Goal: Download file/media

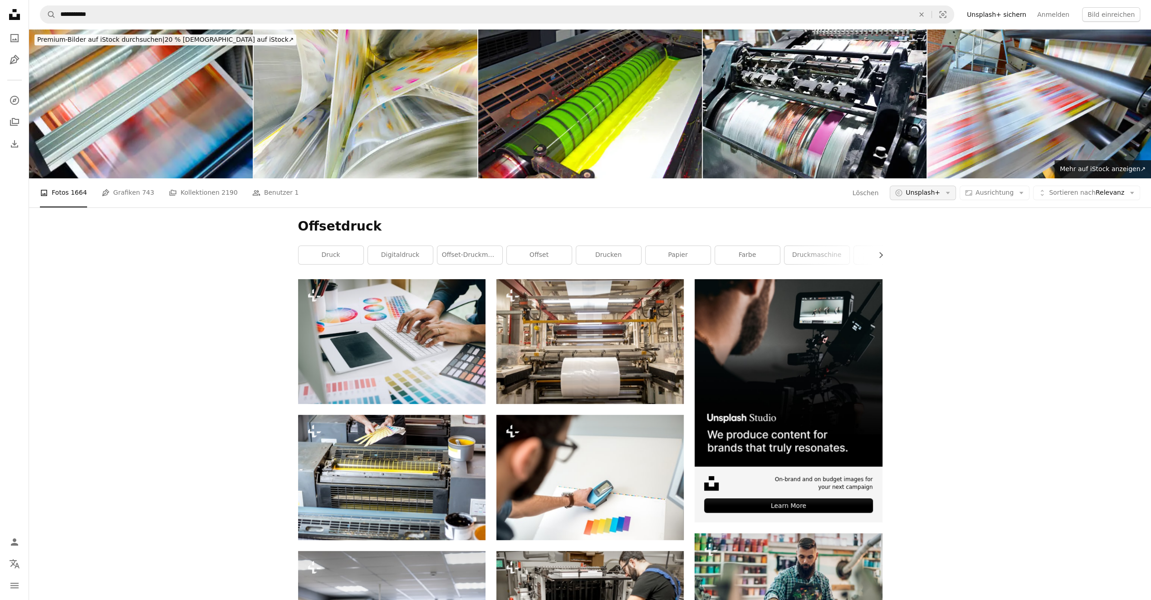
click at [953, 189] on button "A copyright icon © Unsplash+ Arrow down" at bounding box center [923, 193] width 66 height 15
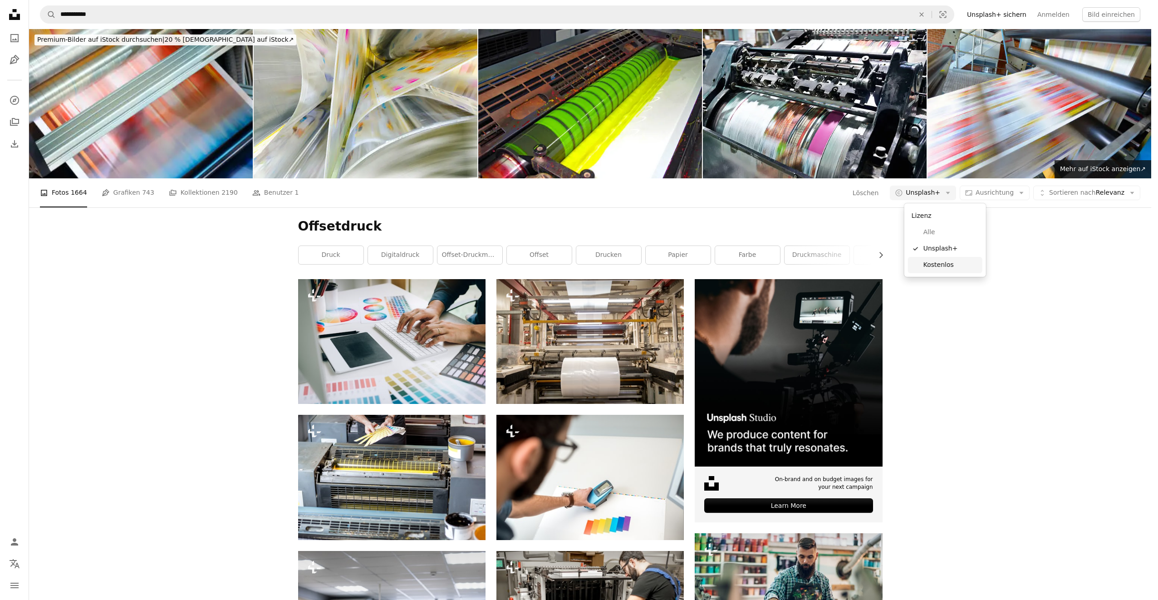
click at [953, 260] on link "Kostenlos" at bounding box center [945, 265] width 74 height 16
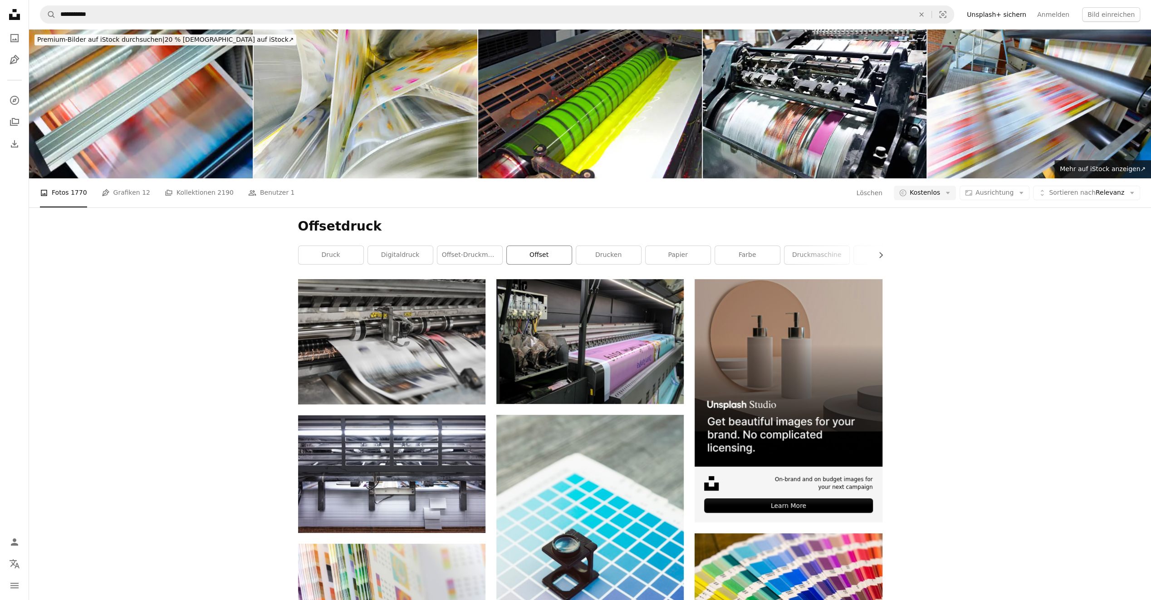
click at [558, 258] on link "Offset" at bounding box center [539, 255] width 65 height 18
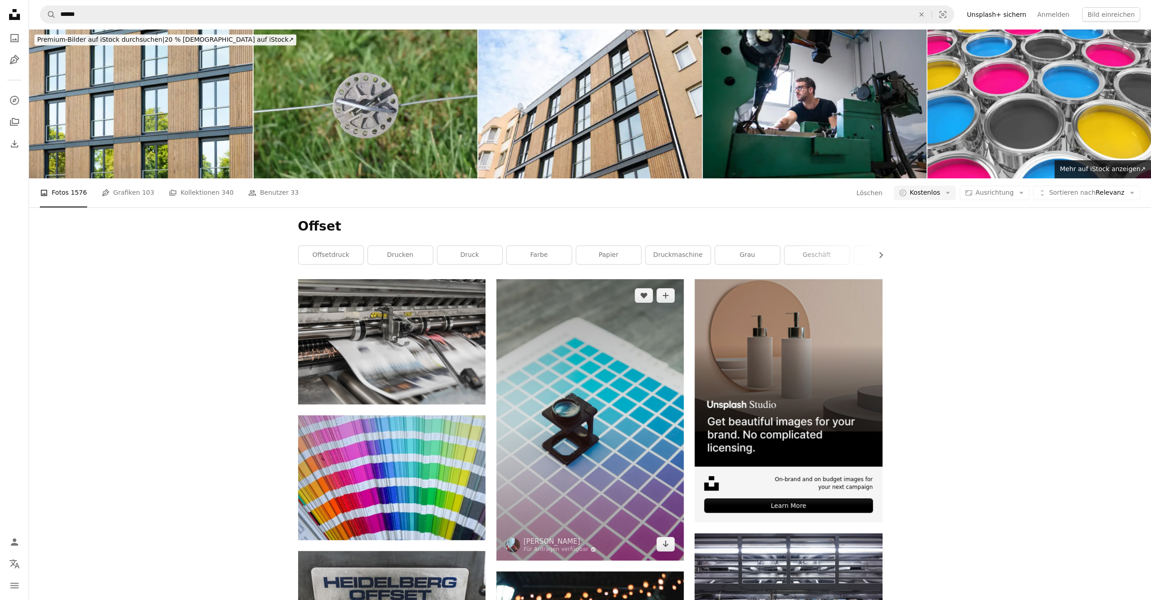
scroll to position [136, 0]
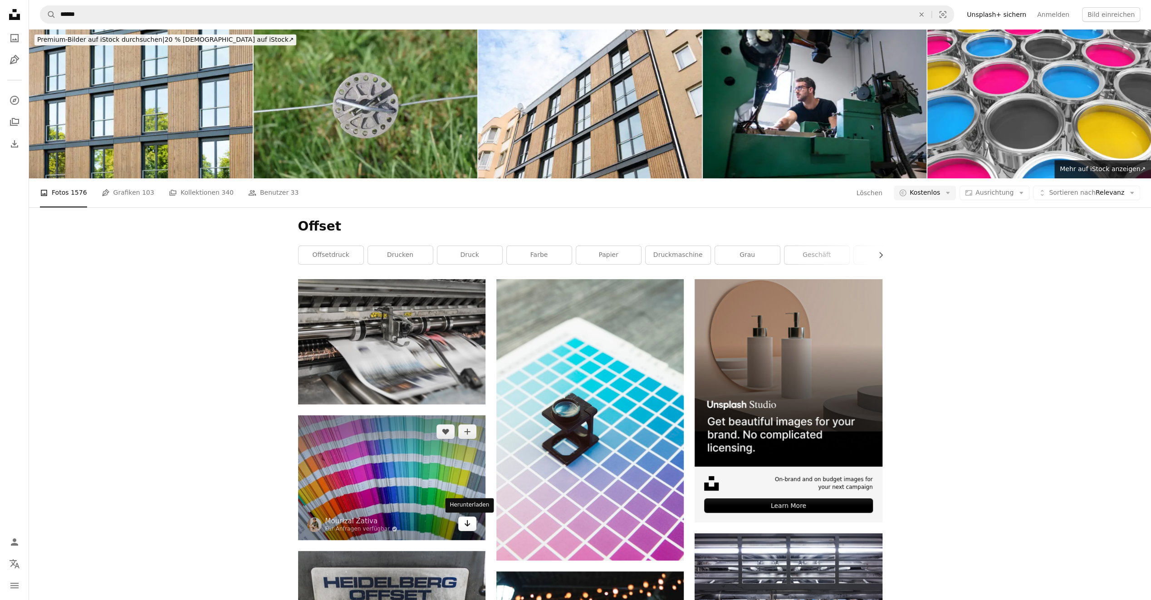
click at [467, 518] on icon "Arrow pointing down" at bounding box center [467, 523] width 7 height 11
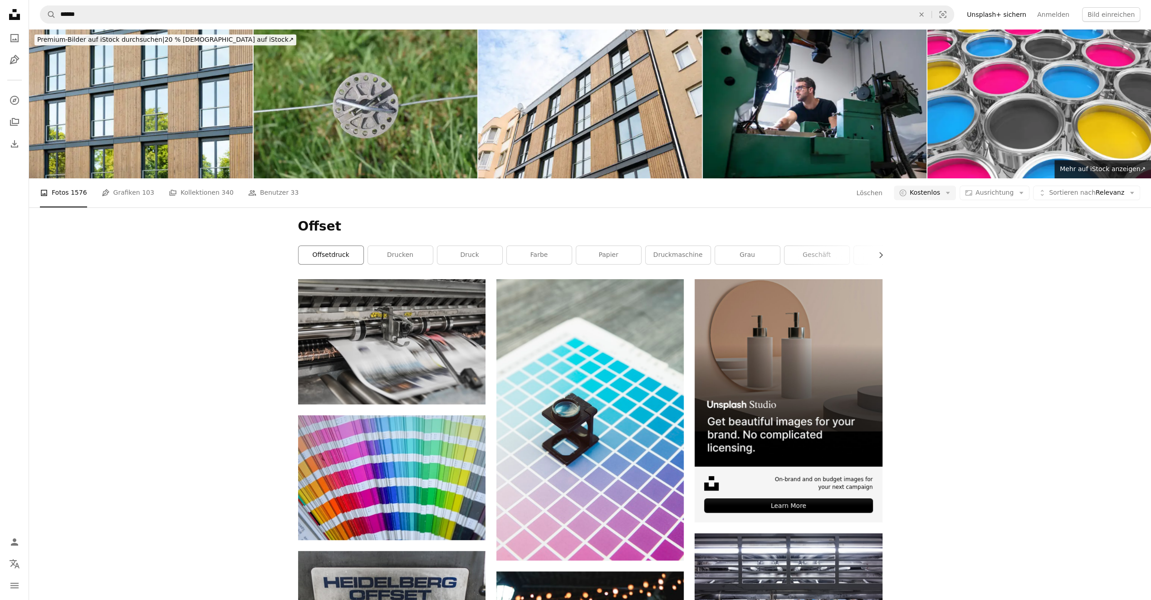
click at [343, 257] on link "Offsetdruck" at bounding box center [331, 255] width 65 height 18
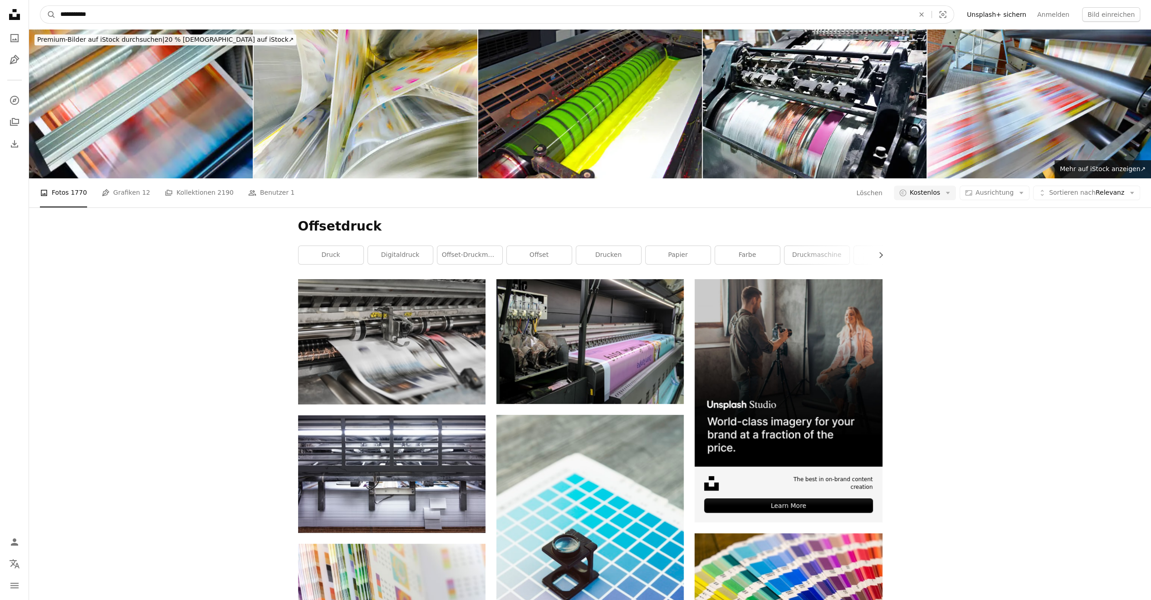
scroll to position [583, 0]
drag, startPoint x: 308, startPoint y: 10, endPoint x: -3, endPoint y: 8, distance: 310.9
type input "**********"
click button "A magnifying glass" at bounding box center [47, 14] width 15 height 17
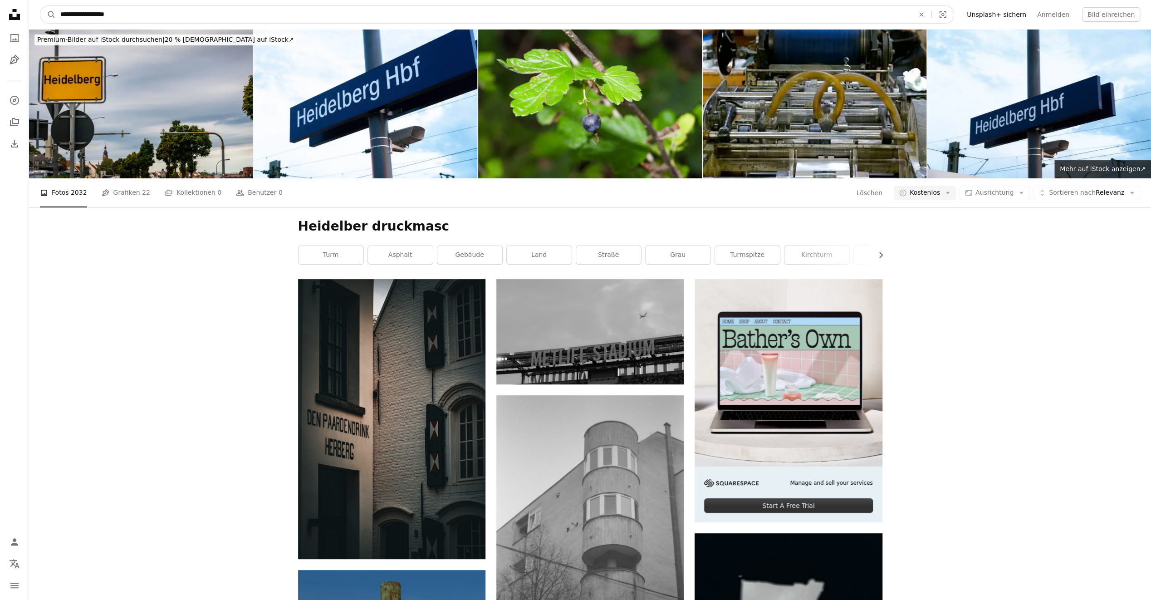
click at [136, 10] on input "**********" at bounding box center [484, 14] width 856 height 17
type input "**********"
click button "A magnifying glass" at bounding box center [47, 14] width 15 height 17
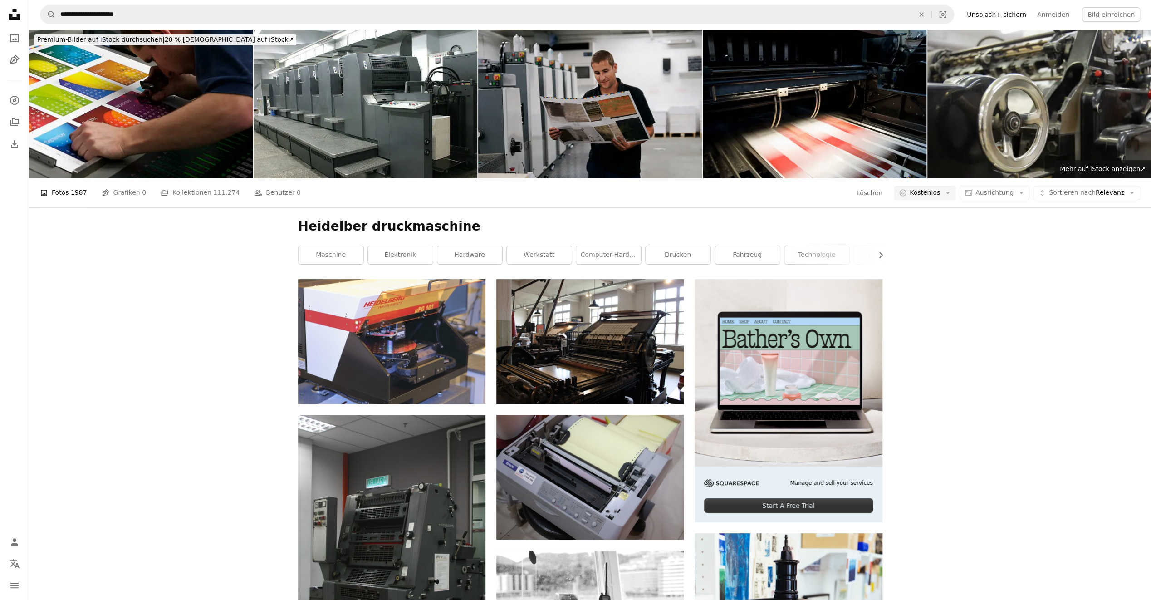
click at [598, 90] on img at bounding box center [590, 103] width 224 height 149
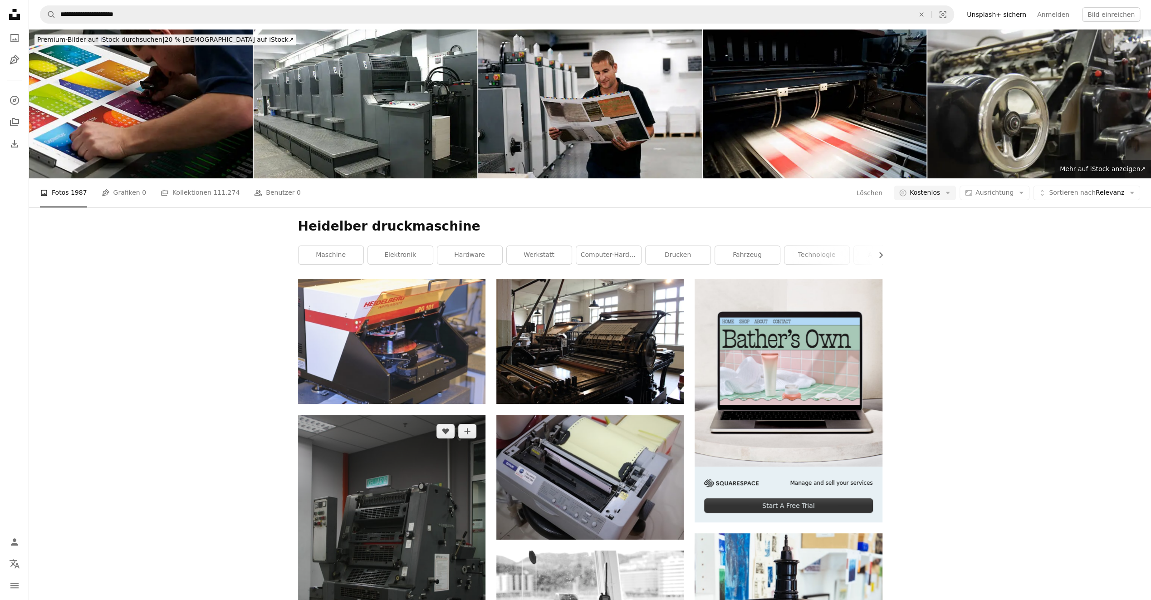
scroll to position [182, 0]
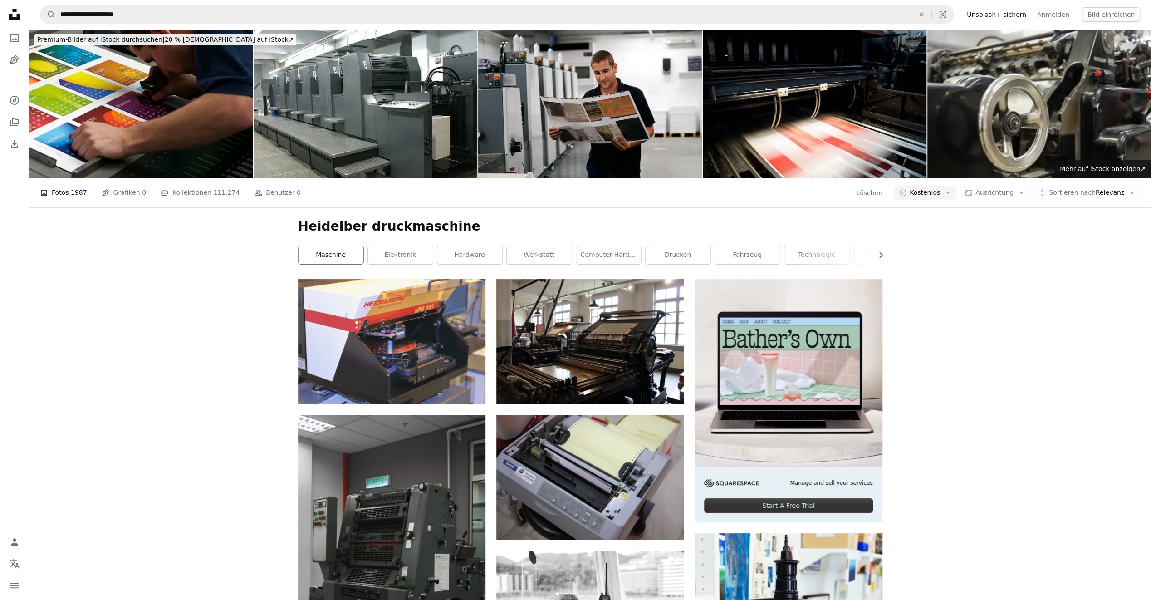
click at [337, 246] on link "Maschine" at bounding box center [331, 255] width 65 height 18
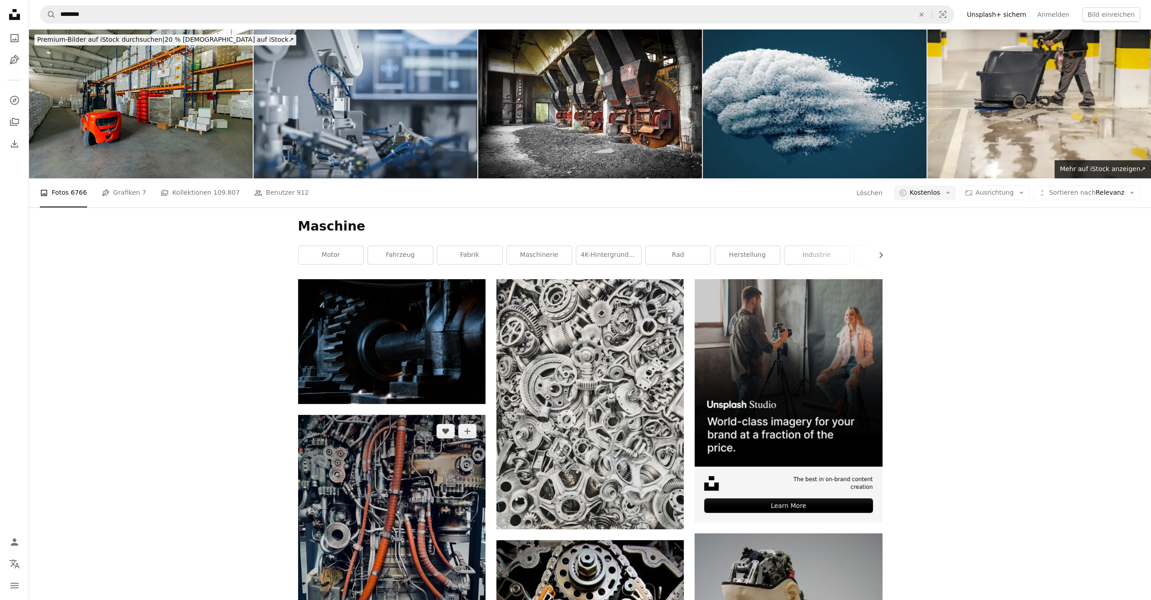
scroll to position [136, 0]
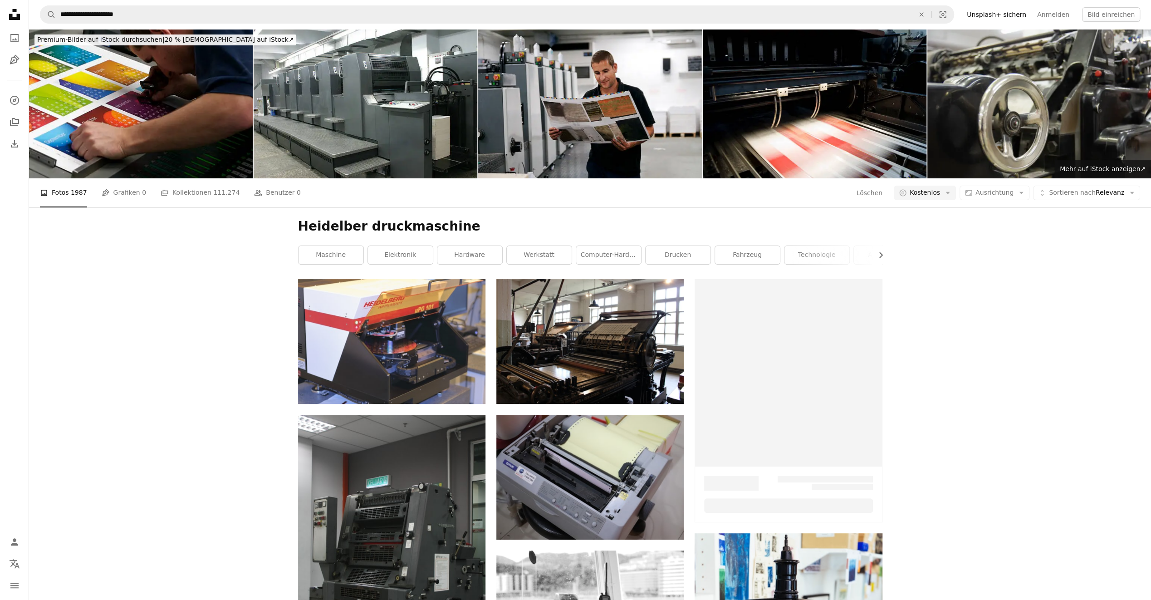
scroll to position [182, 0]
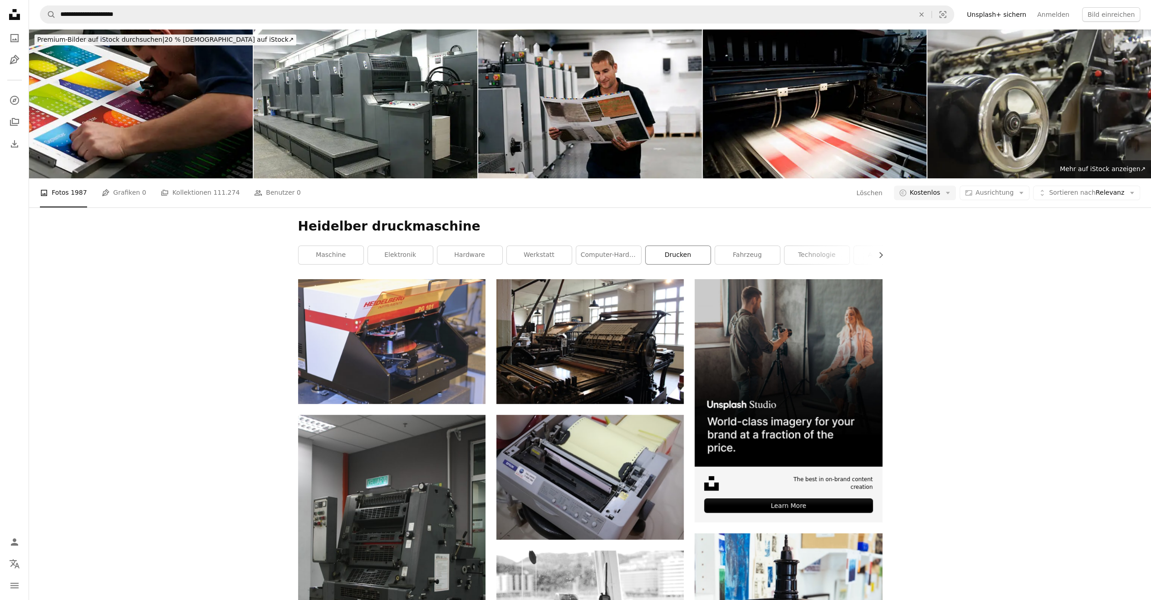
click at [662, 246] on link "drucken" at bounding box center [678, 255] width 65 height 18
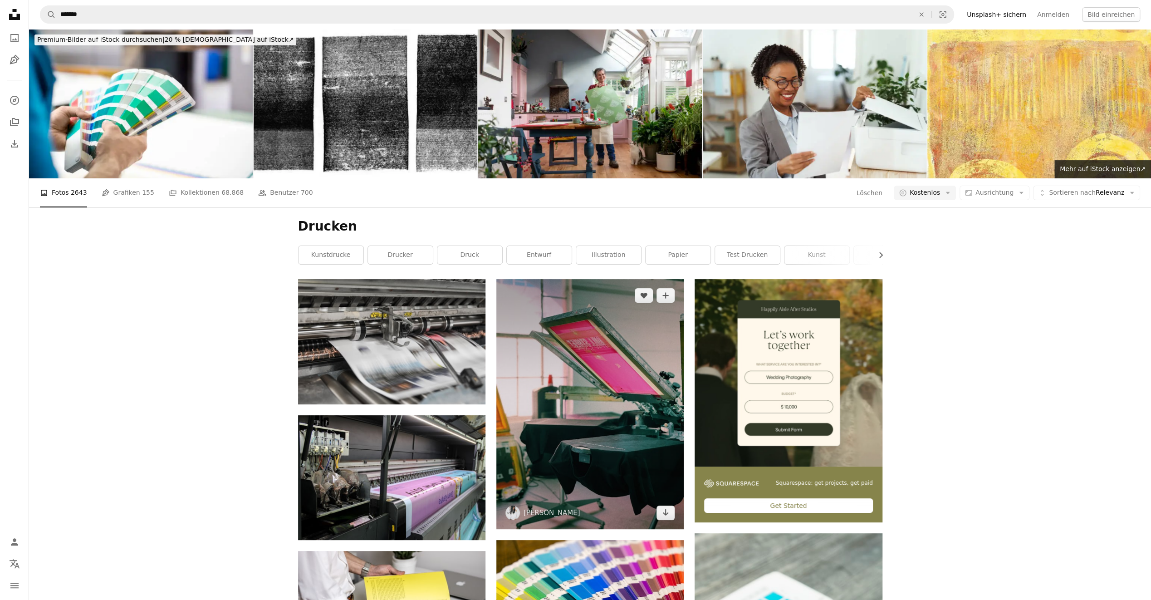
scroll to position [91, 0]
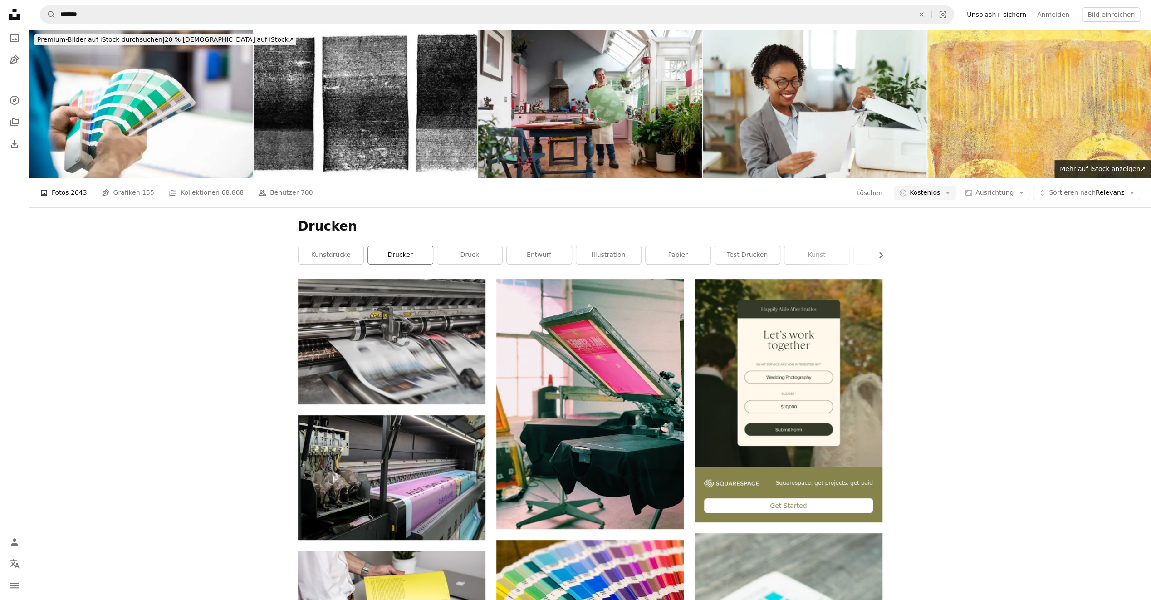
click at [404, 246] on link "Drucker" at bounding box center [400, 255] width 65 height 18
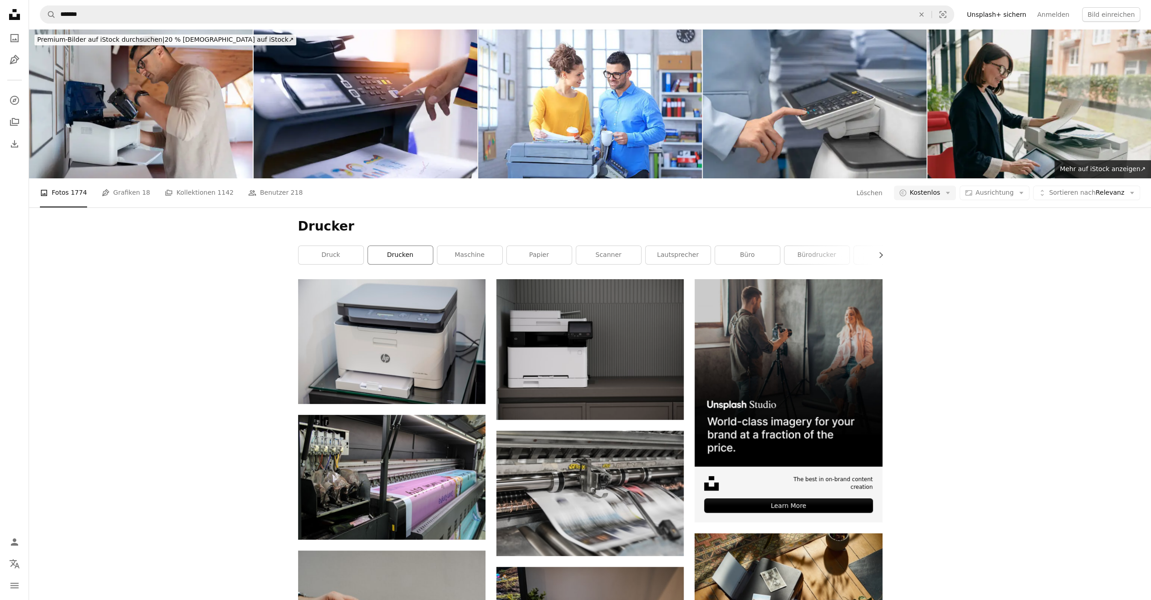
click at [396, 259] on link "drucken" at bounding box center [400, 255] width 65 height 18
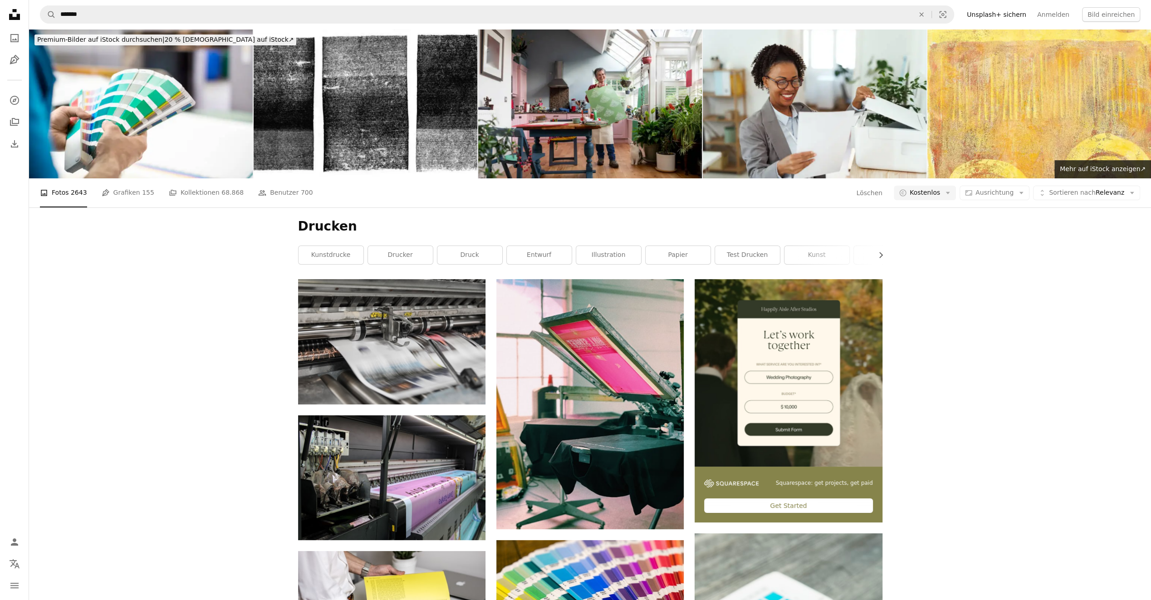
scroll to position [1522, 0]
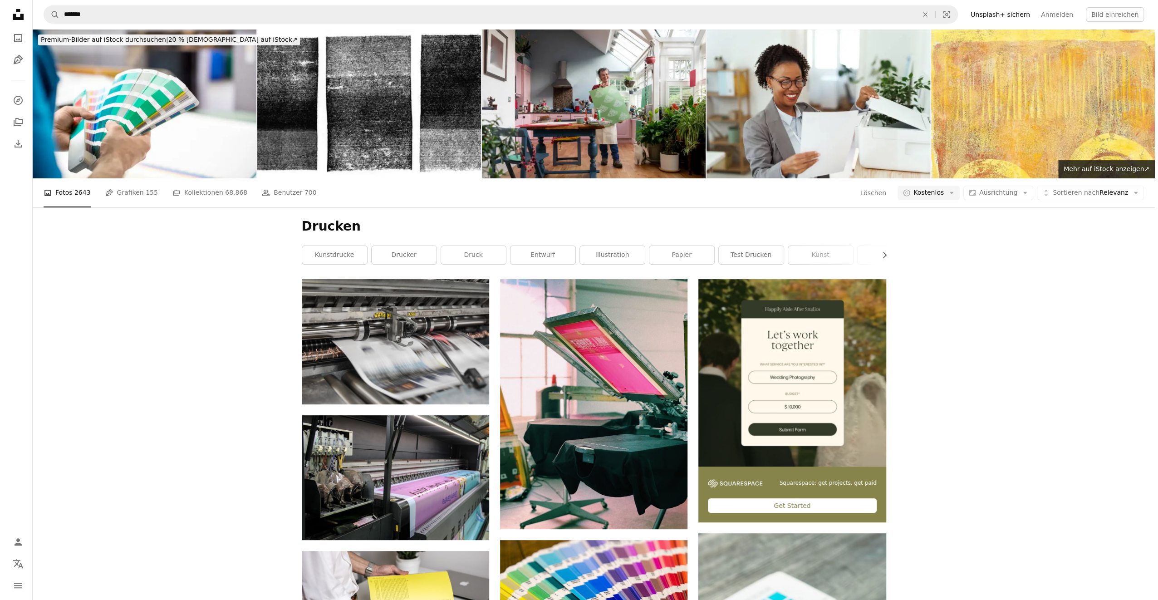
scroll to position [0, 0]
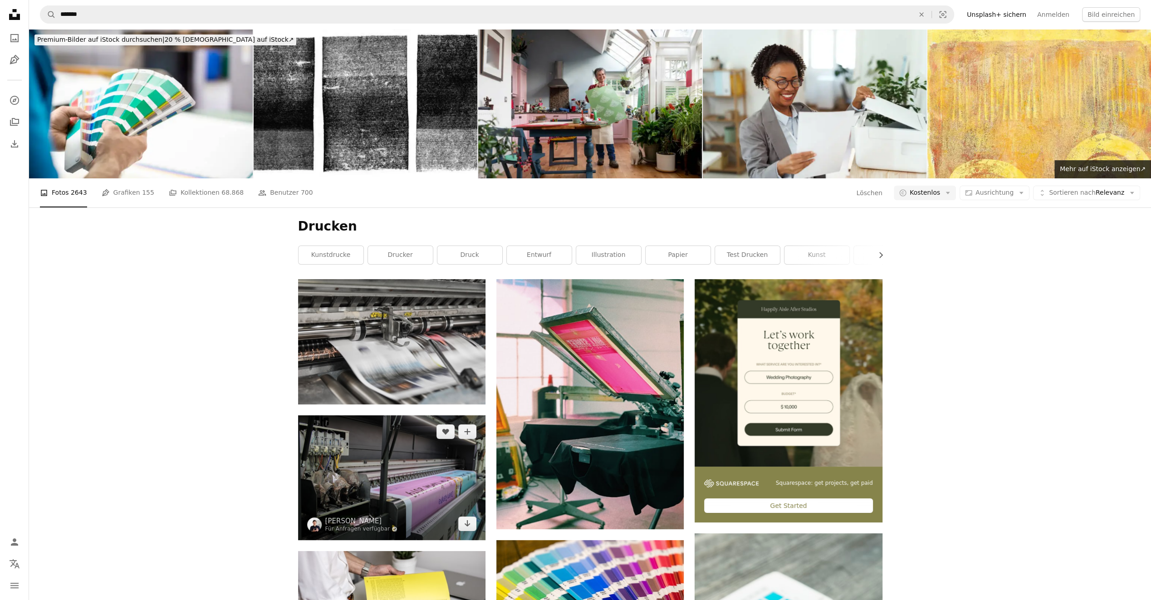
click at [335, 480] on img at bounding box center [391, 477] width 187 height 125
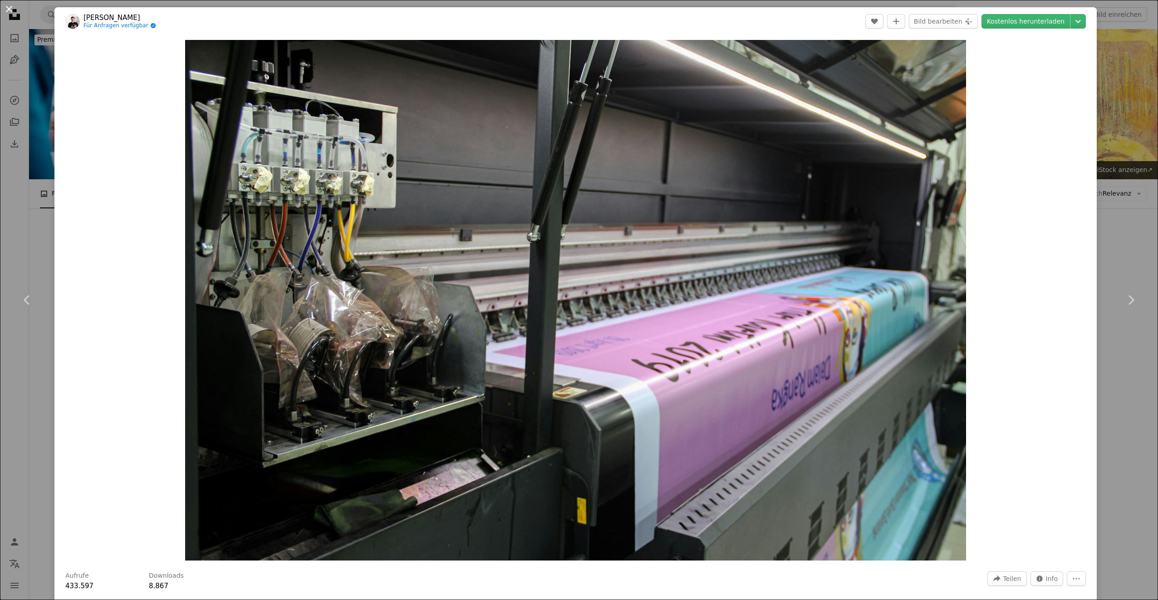
click at [8, 13] on button "An X shape" at bounding box center [9, 9] width 11 height 11
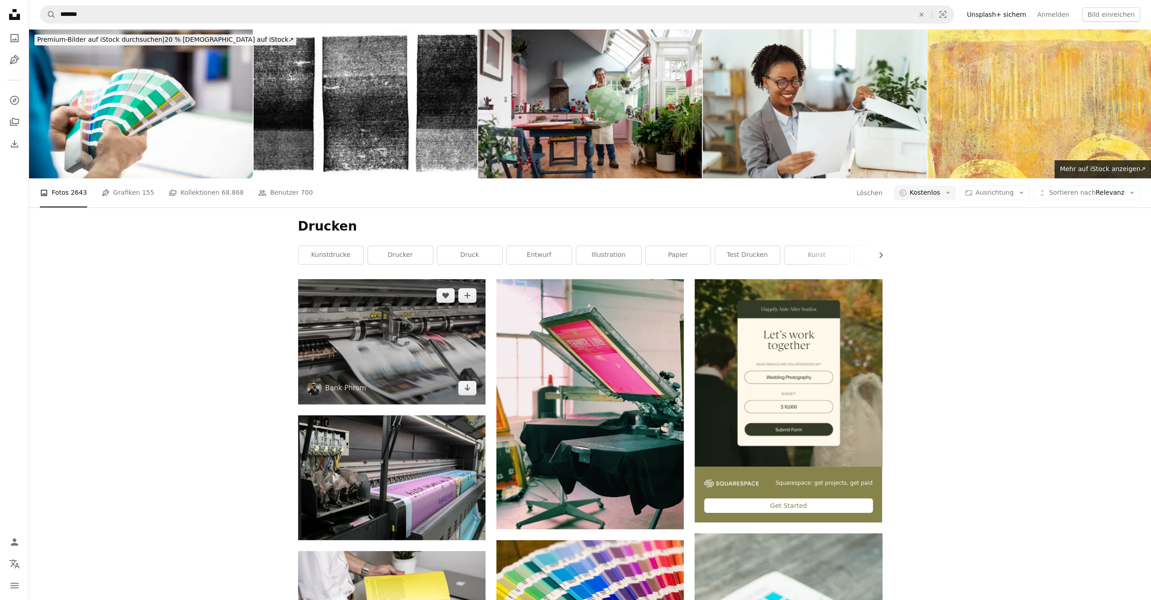
click at [368, 383] on img at bounding box center [391, 341] width 187 height 125
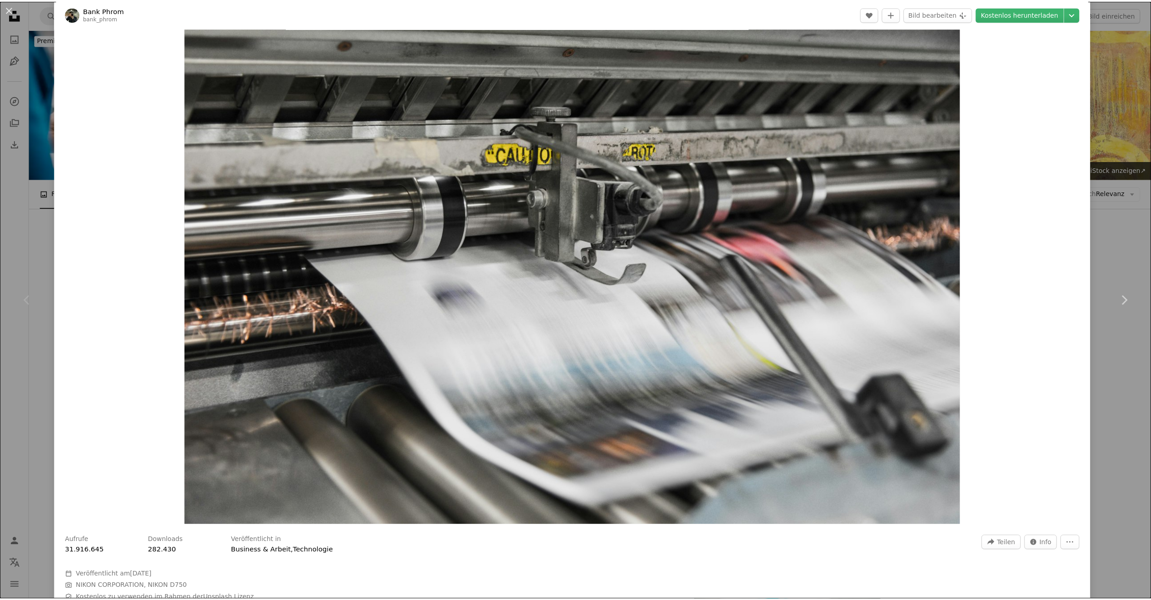
scroll to position [182, 0]
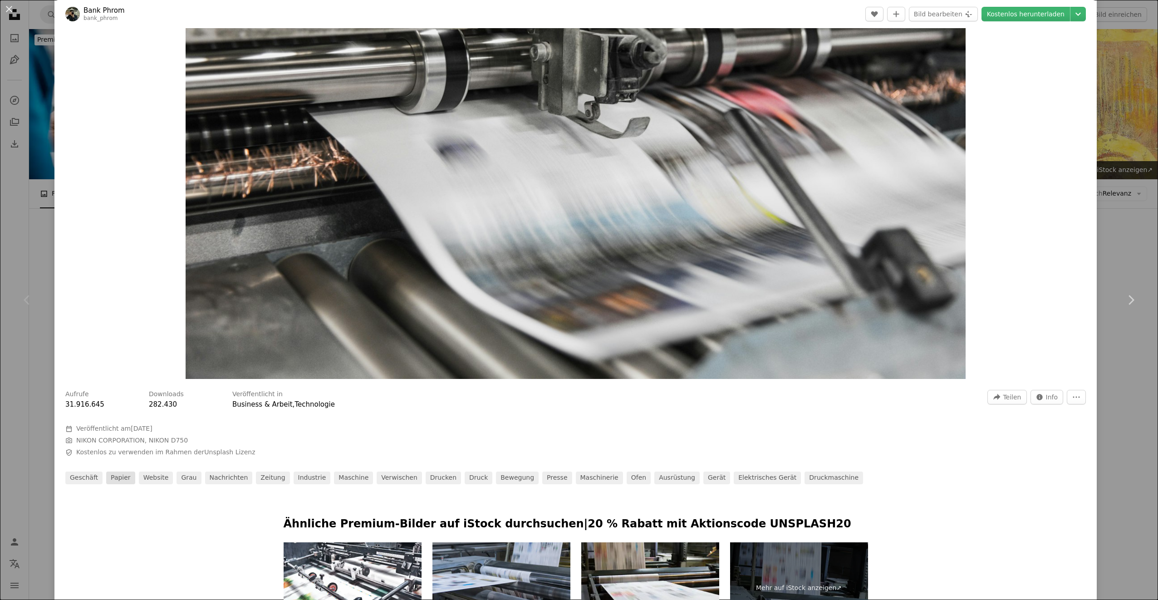
click at [124, 479] on link "Papier" at bounding box center [120, 478] width 29 height 13
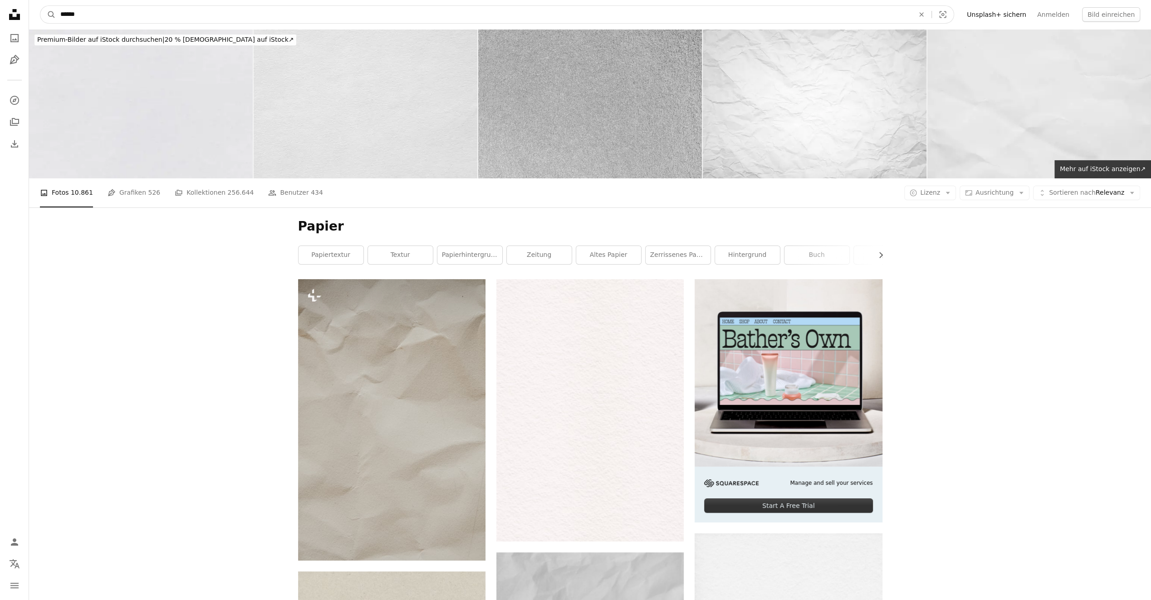
click at [128, 12] on input "******" at bounding box center [484, 14] width 856 height 17
type input "**********"
click button "A magnifying glass" at bounding box center [47, 14] width 15 height 17
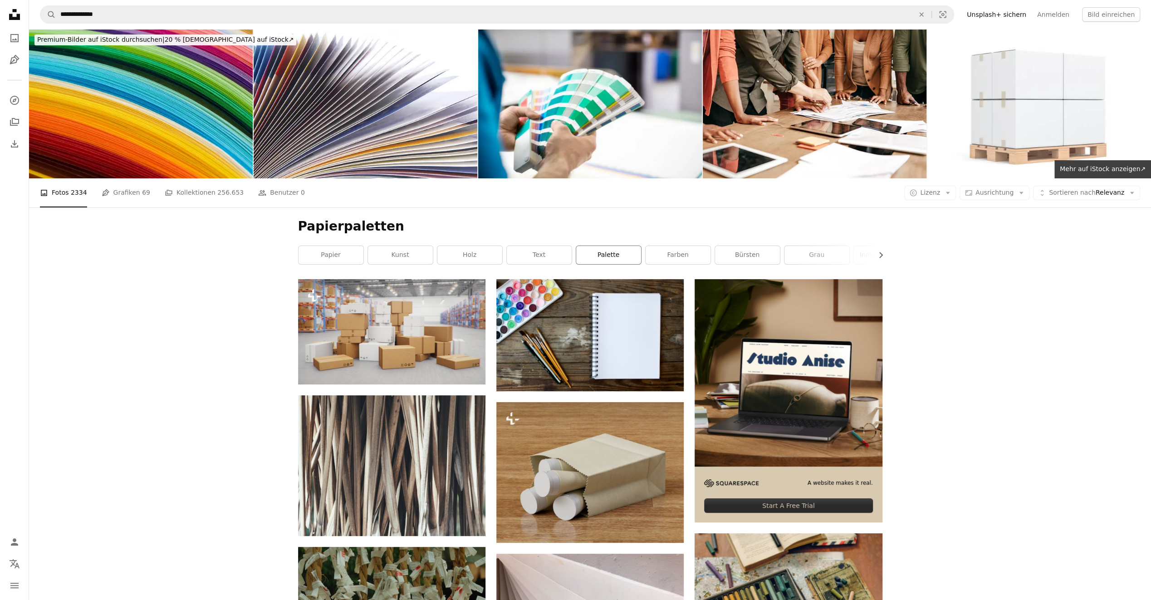
click at [577, 256] on link "Palette" at bounding box center [608, 255] width 65 height 18
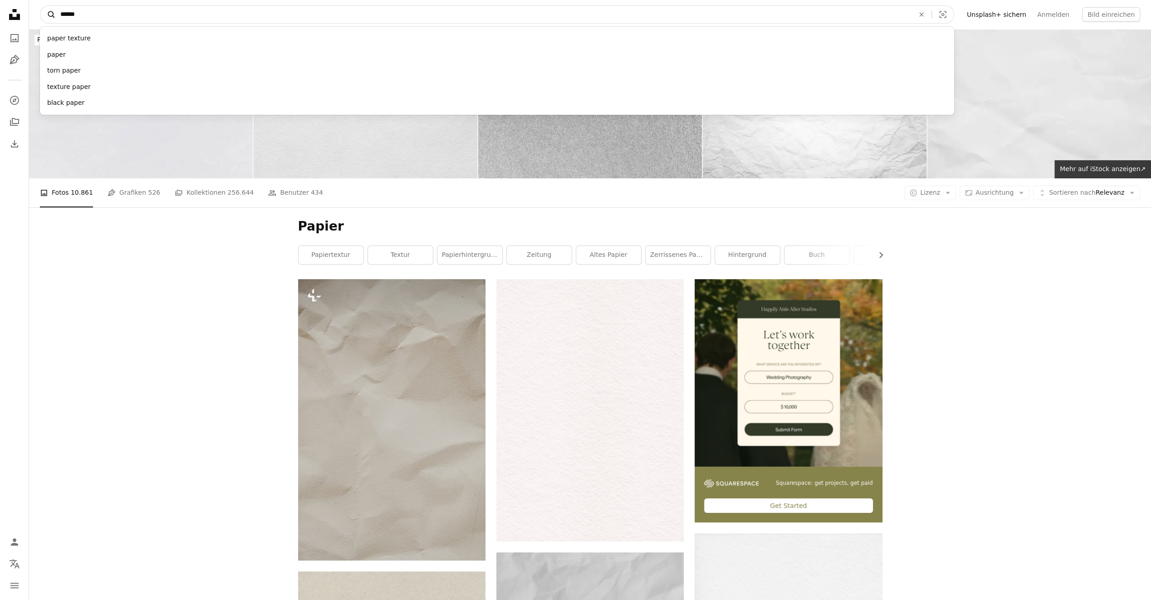
drag, startPoint x: 129, startPoint y: 9, endPoint x: 52, endPoint y: 13, distance: 76.8
click at [52, 13] on form "A magnifying glass ****** paper texture paper torn paper texture paper black pa…" at bounding box center [497, 14] width 915 height 18
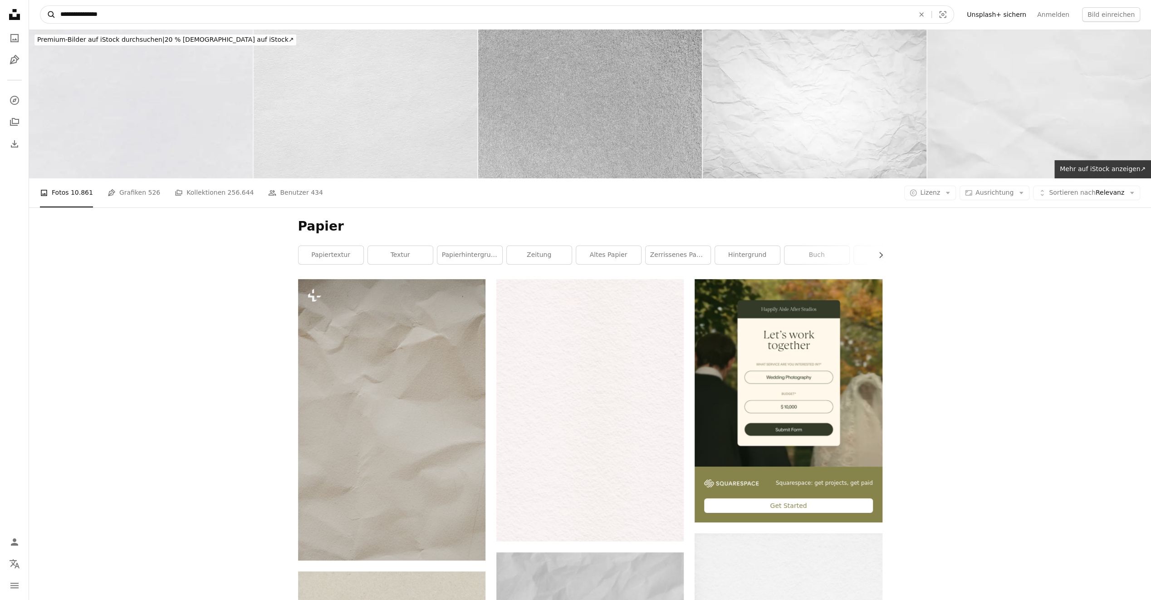
type input "**********"
click button "A magnifying glass" at bounding box center [47, 14] width 15 height 17
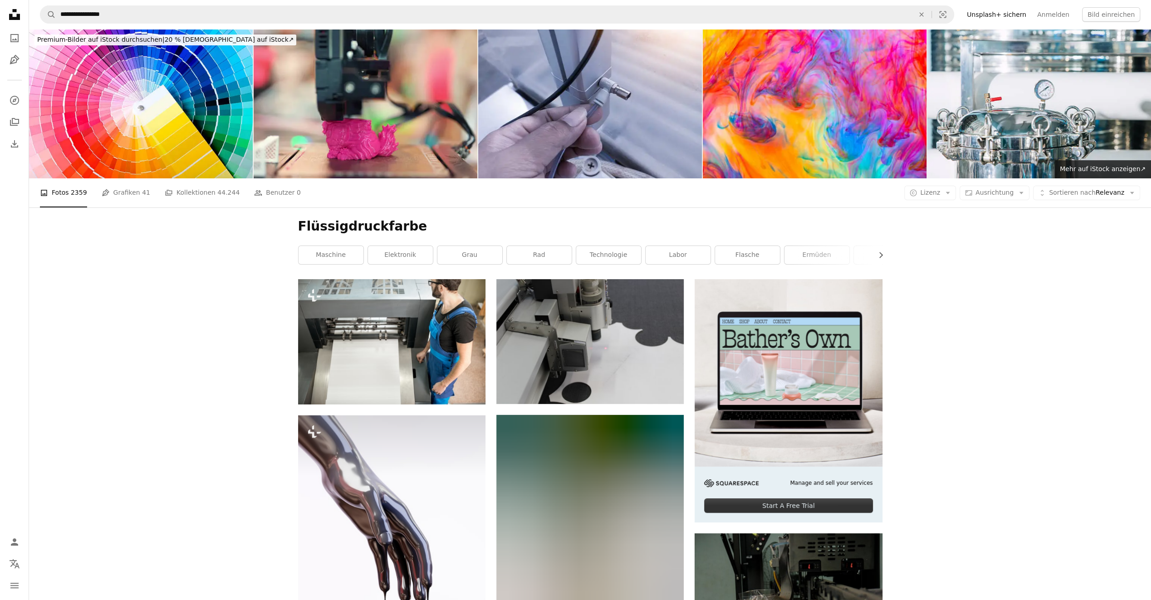
scroll to position [1769, 0]
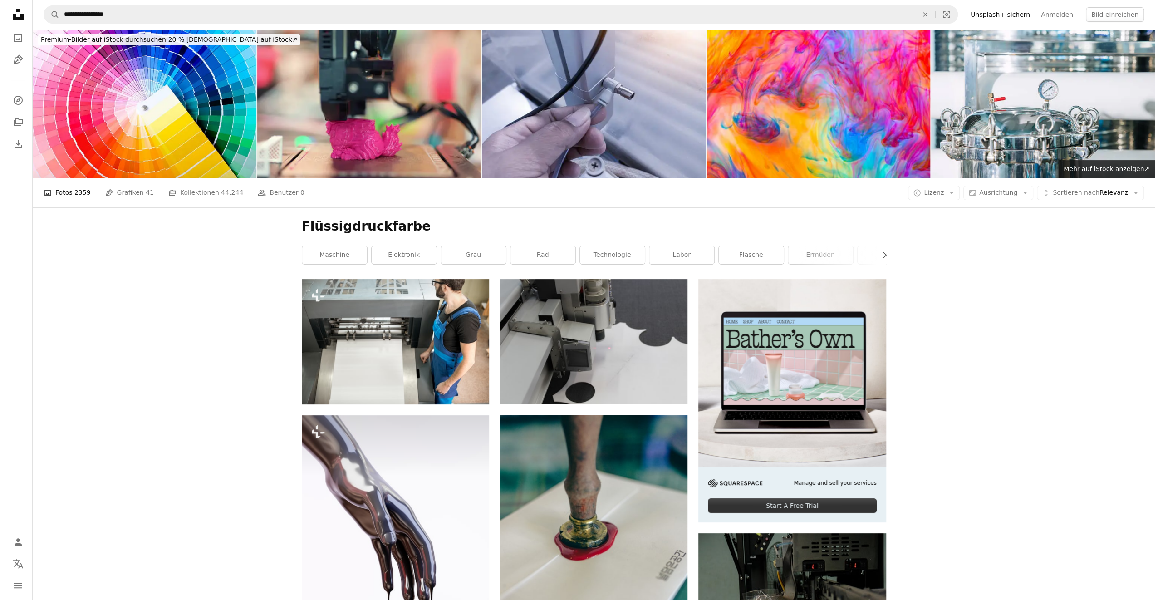
scroll to position [1678, 0]
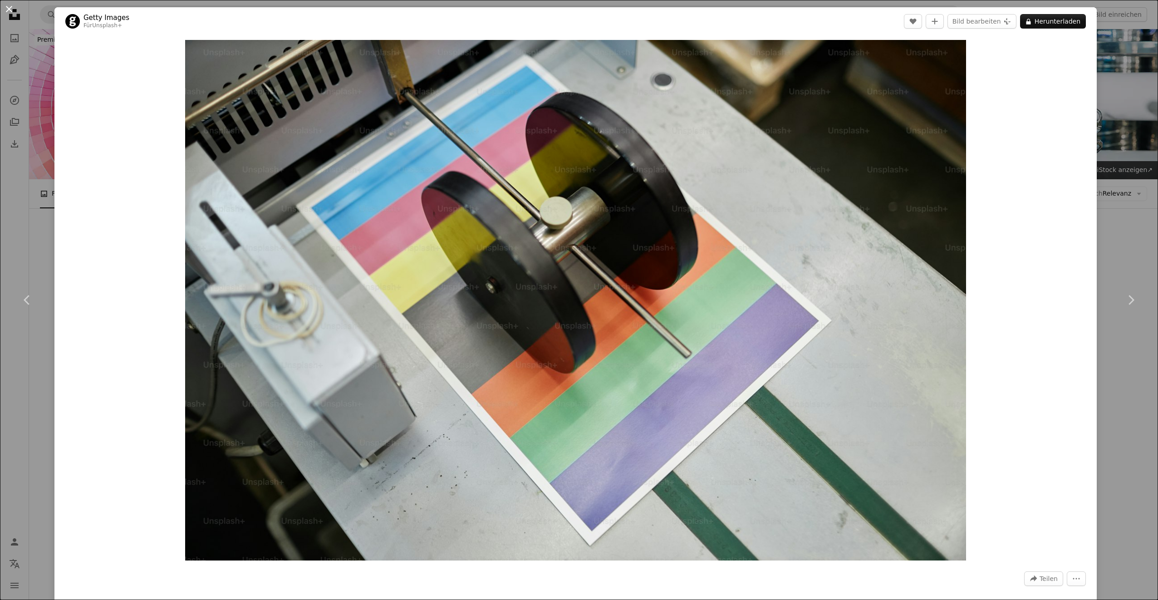
click at [4, 8] on button "An X shape" at bounding box center [9, 9] width 11 height 11
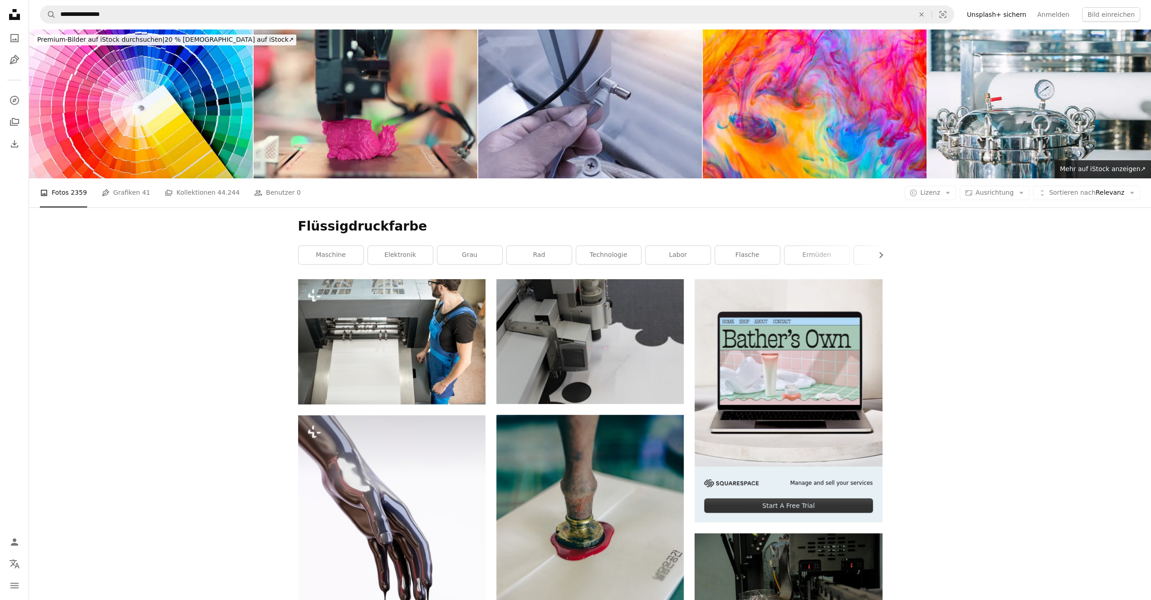
click at [865, 251] on link "Speiche" at bounding box center [886, 255] width 65 height 18
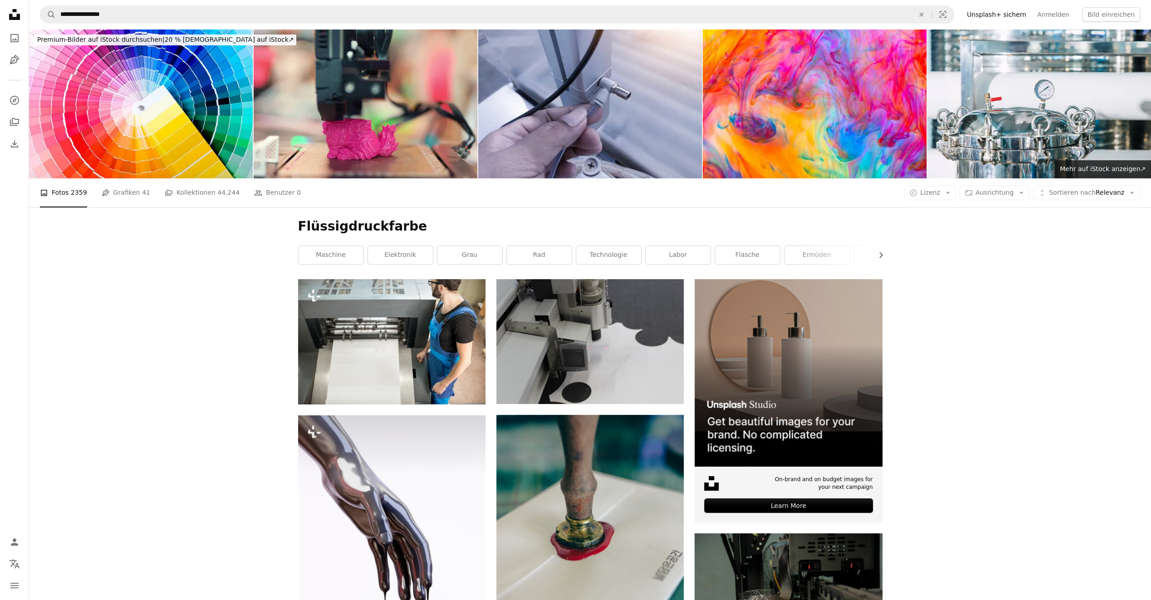
scroll to position [91, 0]
